Goal: Find specific fact: Find specific fact

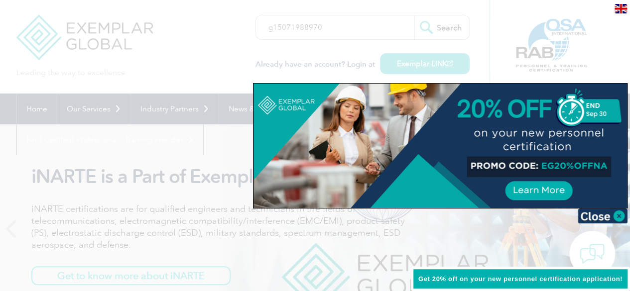
type input "g15071988970"
click at [414, 15] on input "Search" at bounding box center [441, 27] width 55 height 24
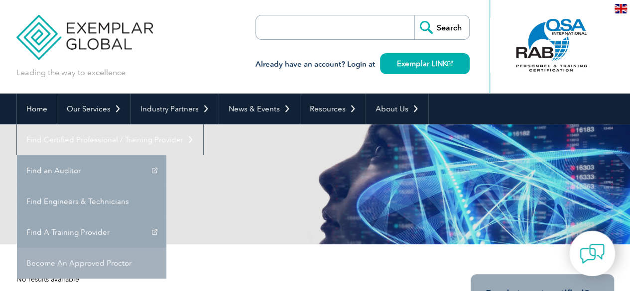
click at [166, 248] on link "Become An Approved Proctor" at bounding box center [91, 263] width 149 height 31
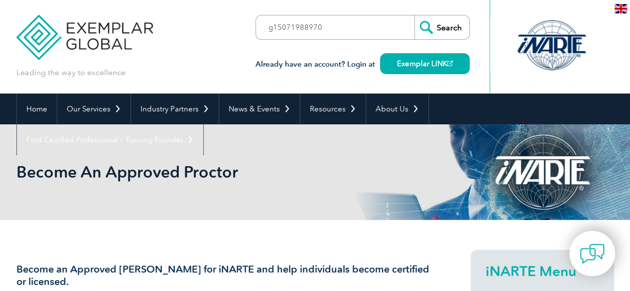
click at [273, 30] on input "g15071988970" at bounding box center [313, 27] width 105 height 24
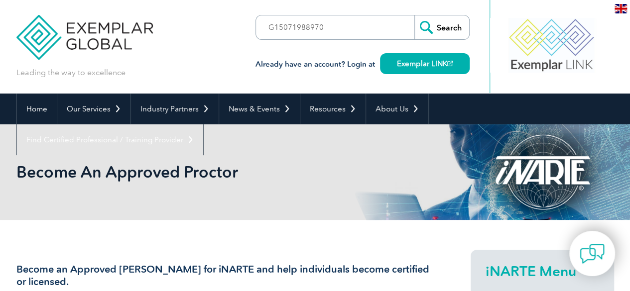
type input "G15071988970"
click at [449, 31] on input "Search" at bounding box center [441, 27] width 55 height 24
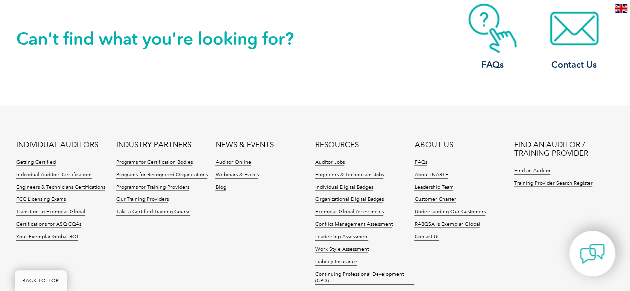
scroll to position [917, 0]
click at [561, 179] on link "Training Provider Search Register" at bounding box center [553, 182] width 78 height 7
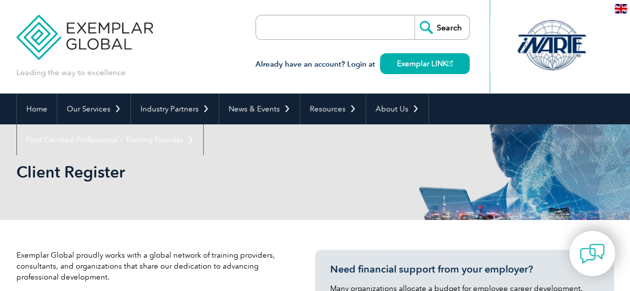
click at [269, 220] on div "Client Register" at bounding box center [314, 172] width 597 height 96
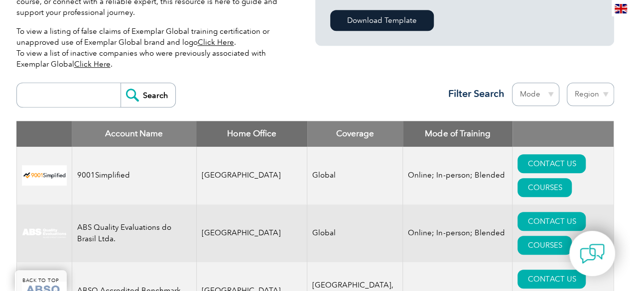
scroll to position [319, 0]
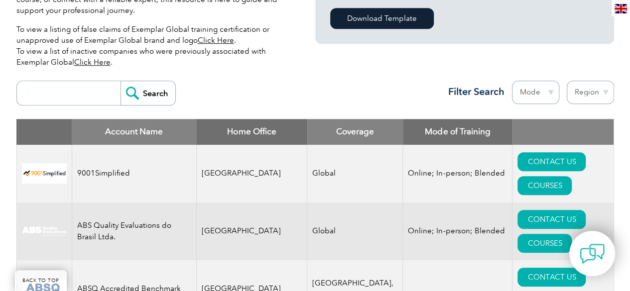
click at [34, 84] on input "search" at bounding box center [71, 93] width 99 height 24
paste input "09-12-2024"
drag, startPoint x: 72, startPoint y: 96, endPoint x: 0, endPoint y: 98, distance: 72.2
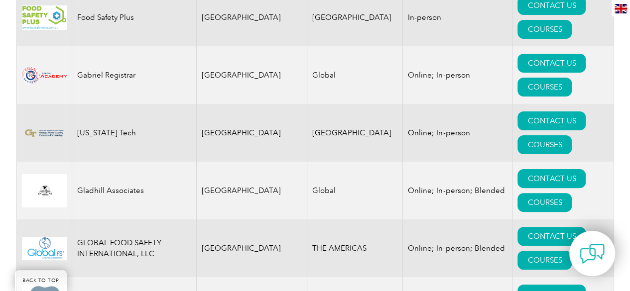
scroll to position [6945, 0]
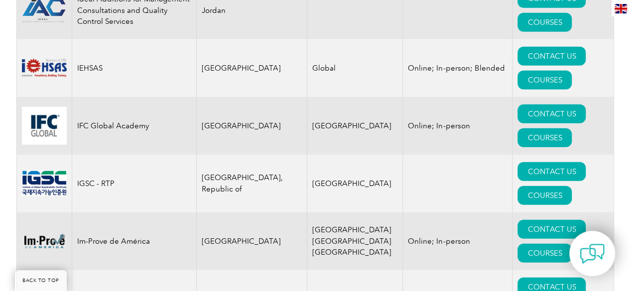
type input "09-12-2024"
